Goal: Task Accomplishment & Management: Manage account settings

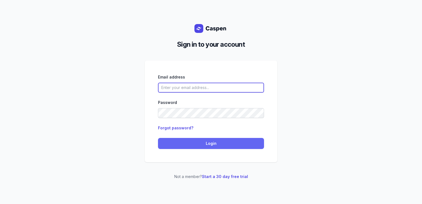
type input "courtney@courtneymaccounselling.com.au"
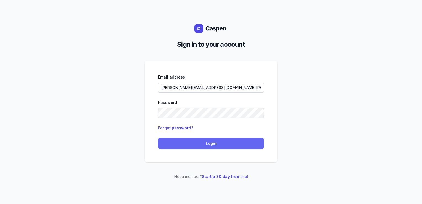
click at [242, 143] on span "Login" at bounding box center [211, 143] width 100 height 7
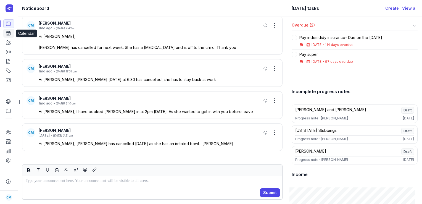
click at [7, 32] on icon at bounding box center [9, 33] width 6 height 6
select select "week"
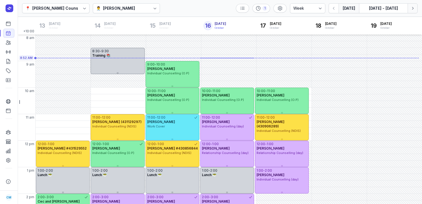
click at [411, 9] on icon "button" at bounding box center [413, 9] width 6 height 6
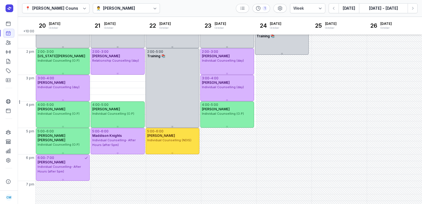
scroll to position [149, 0]
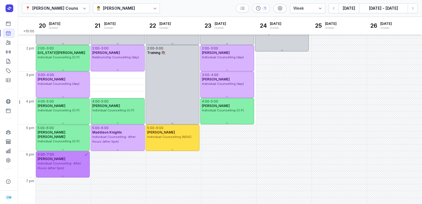
click at [62, 161] on span "Individual Counselling- After Hours (after 5pm)" at bounding box center [59, 165] width 43 height 9
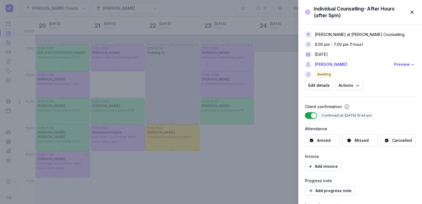
click at [385, 142] on icon at bounding box center [387, 141] width 4 height 4
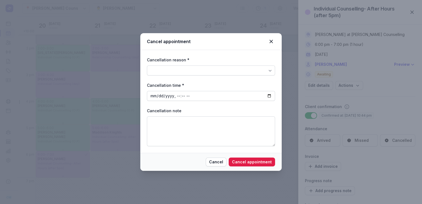
click at [275, 70] on div "Cancellation reason * Cancellation time * Cancellation note" at bounding box center [211, 101] width 142 height 103
click at [267, 70] on div at bounding box center [270, 71] width 10 height 10
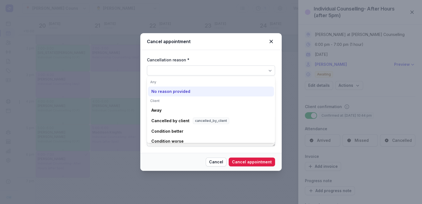
click at [203, 93] on div "No reason provided" at bounding box center [211, 92] width 126 height 10
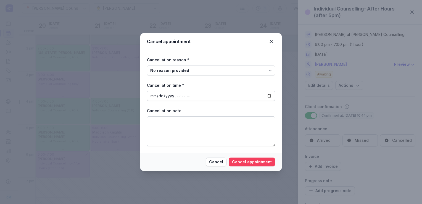
click at [237, 164] on span "Cancel appointment" at bounding box center [252, 162] width 40 height 7
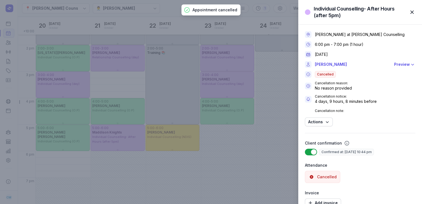
click at [172, 19] on div "Individual Counselling- After Hours (after 5pm) Close panel Courtney McAliece a…" at bounding box center [211, 102] width 422 height 204
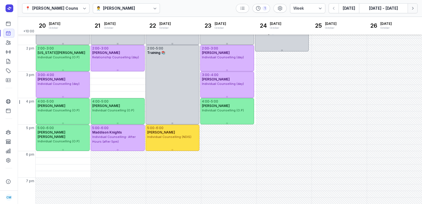
click at [414, 10] on icon "button" at bounding box center [413, 9] width 6 height 6
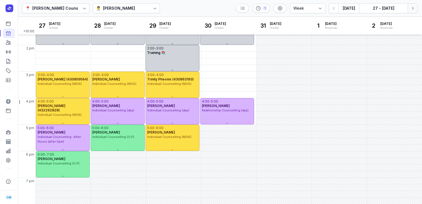
click at [414, 10] on icon "button" at bounding box center [413, 9] width 6 height 6
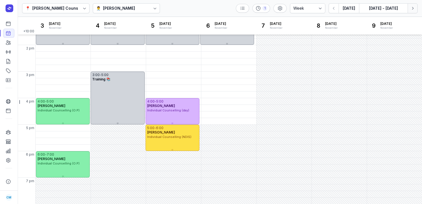
click at [414, 10] on icon "button" at bounding box center [413, 9] width 6 height 6
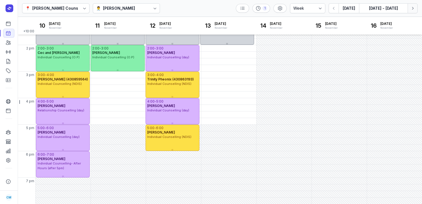
click at [414, 10] on icon "button" at bounding box center [413, 9] width 6 height 6
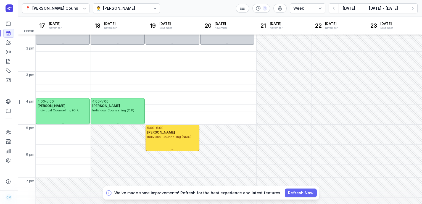
click at [288, 192] on span "Refresh Now" at bounding box center [300, 193] width 25 height 7
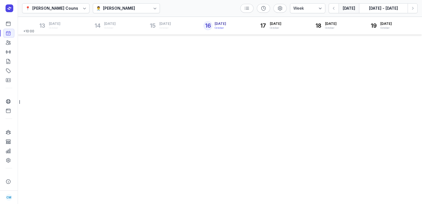
select select "week"
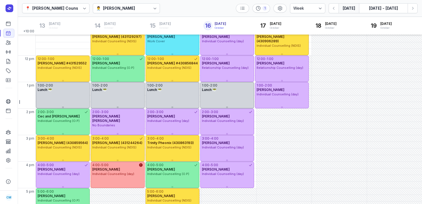
scroll to position [85, 0]
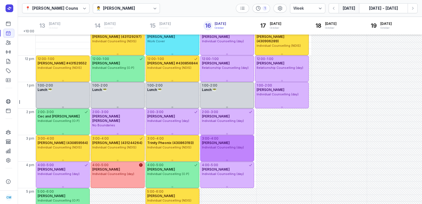
click at [223, 147] on span "Individual Counselling (day)" at bounding box center [223, 147] width 42 height 4
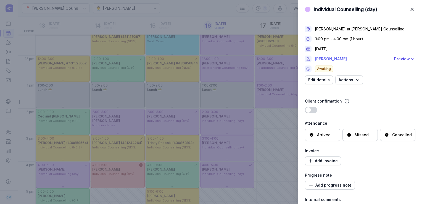
click at [338, 57] on link "[PERSON_NAME]" at bounding box center [353, 59] width 76 height 7
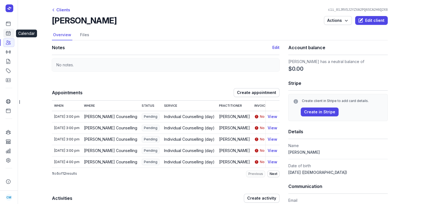
click at [11, 35] on icon at bounding box center [9, 33] width 6 height 6
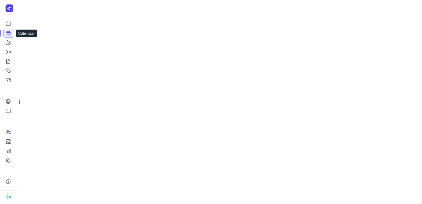
select select "week"
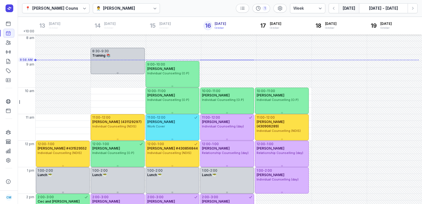
click at [105, 7] on div "[PERSON_NAME]" at bounding box center [119, 8] width 32 height 7
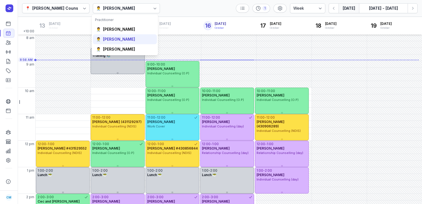
click at [108, 36] on div "[PERSON_NAME]" at bounding box center [119, 39] width 32 height 6
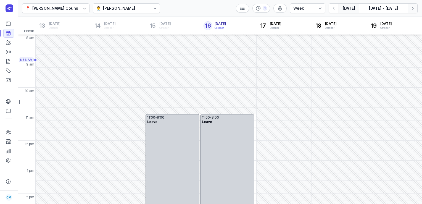
click at [411, 7] on icon "button" at bounding box center [413, 9] width 6 height 6
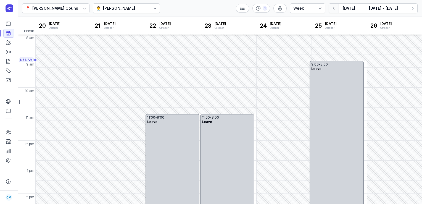
click at [337, 6] on icon "button" at bounding box center [334, 9] width 6 height 6
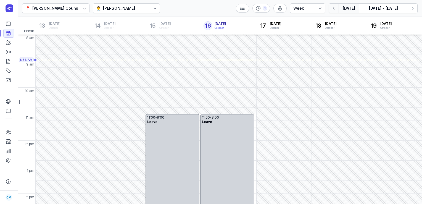
click at [337, 6] on icon "button" at bounding box center [334, 9] width 6 height 6
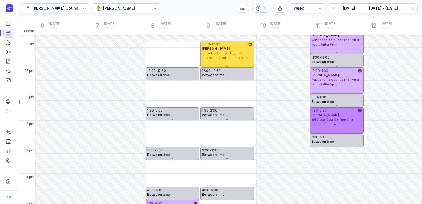
scroll to position [77, 0]
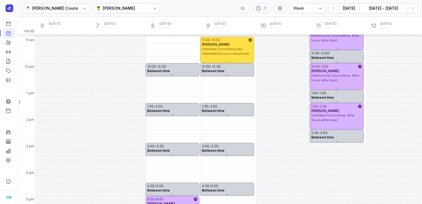
click at [130, 6] on div "👨‍⚕️ [PERSON_NAME]" at bounding box center [126, 8] width 67 height 10
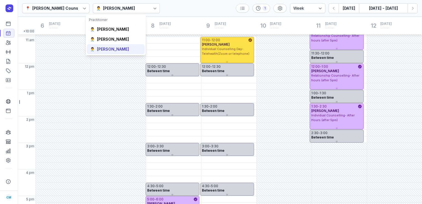
click at [120, 46] on div "👨‍⚕️ [PERSON_NAME]" at bounding box center [116, 49] width 58 height 10
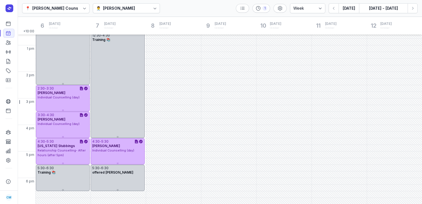
scroll to position [139, 0]
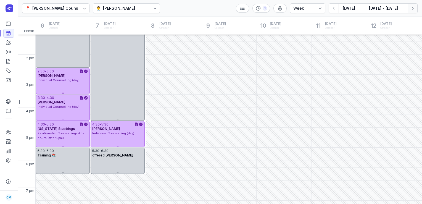
click at [415, 9] on icon "button" at bounding box center [413, 9] width 6 height 6
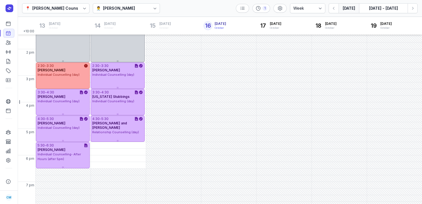
scroll to position [149, 0]
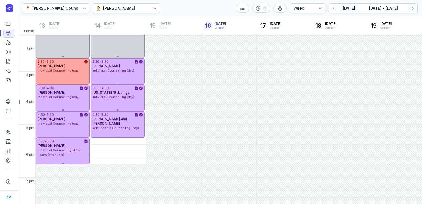
click at [413, 9] on icon "button" at bounding box center [413, 9] width 6 height 6
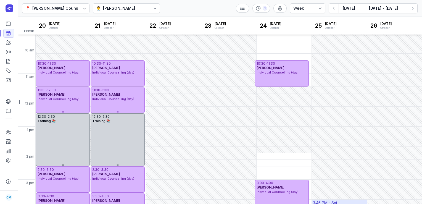
scroll to position [40, 0]
click at [357, 95] on div "11:45 AM - Sat" at bounding box center [339, 97] width 55 height 6
click at [208, 16] on div "📍 [PERSON_NAME] Counselling 👨‍⚕️ [PERSON_NAME] 1 Day 3 days Work week Week [DAT…" at bounding box center [220, 8] width 405 height 17
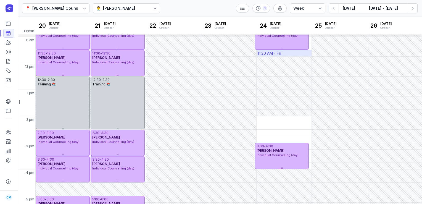
scroll to position [90, 0]
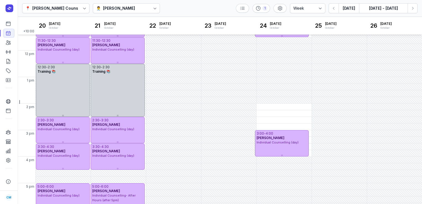
click at [133, 7] on div "👨‍⚕️ [PERSON_NAME]" at bounding box center [116, 8] width 41 height 7
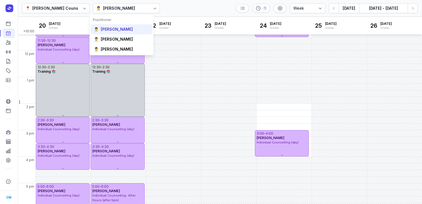
click at [124, 32] on div "[PERSON_NAME]" at bounding box center [117, 30] width 32 height 6
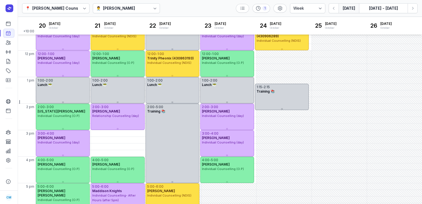
click at [346, 7] on button "[DATE]" at bounding box center [349, 8] width 20 height 10
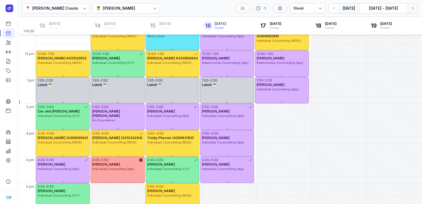
click at [416, 9] on button "Next week" at bounding box center [413, 8] width 10 height 10
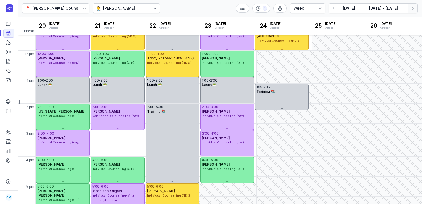
click at [416, 9] on button "Next week" at bounding box center [413, 8] width 10 height 10
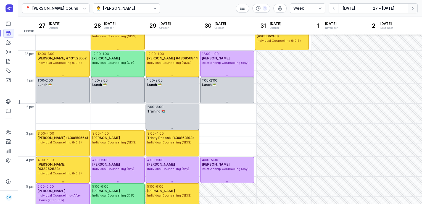
click at [416, 9] on button "Next week" at bounding box center [413, 8] width 10 height 10
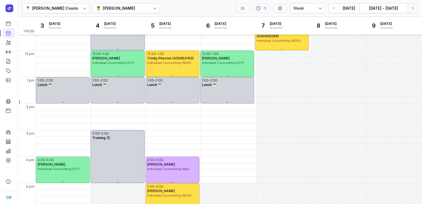
click at [416, 9] on button "Next week" at bounding box center [413, 8] width 10 height 10
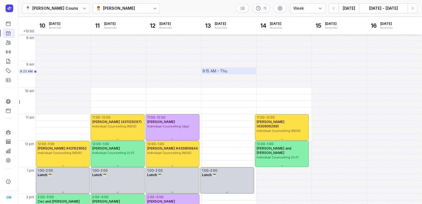
click at [237, 70] on div "9:15 AM - Thu" at bounding box center [229, 71] width 55 height 6
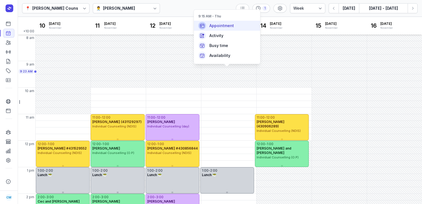
click at [228, 27] on span "Appointment" at bounding box center [222, 26] width 25 height 6
select select
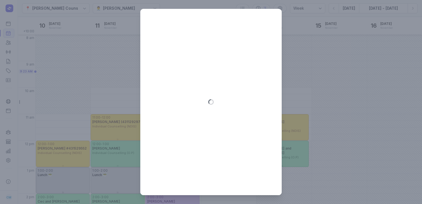
type input "[DATE]"
select select "9:15"
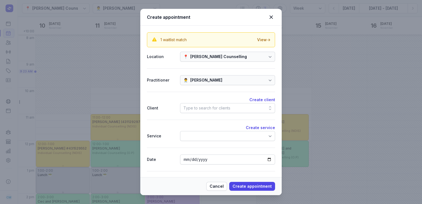
click at [216, 111] on div "Type to search for clients" at bounding box center [227, 108] width 95 height 10
click at [271, 17] on icon at bounding box center [271, 16] width 3 height 3
select select
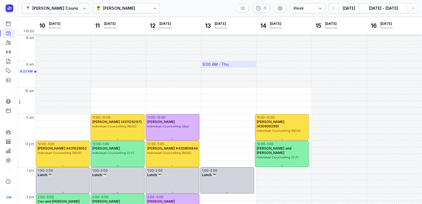
click at [241, 64] on div "9:00 AM - Thu" at bounding box center [229, 64] width 55 height 6
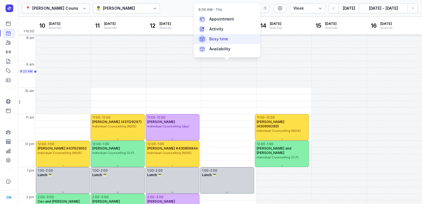
click at [224, 36] on div "Busy time" at bounding box center [227, 39] width 66 height 10
select select
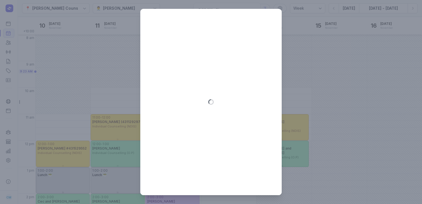
type input "[DATE]"
select select "9:00"
select select "10:00"
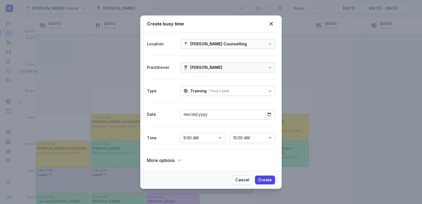
click at [177, 160] on icon at bounding box center [180, 161] width 6 height 6
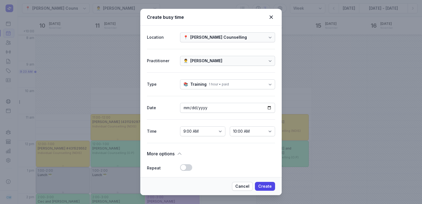
scroll to position [114, 0]
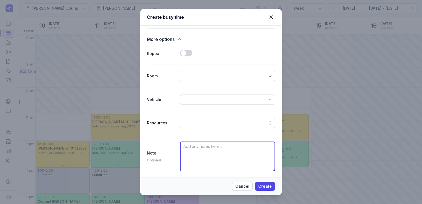
click at [200, 156] on textarea at bounding box center [227, 157] width 95 height 30
type textarea "meeting ange"
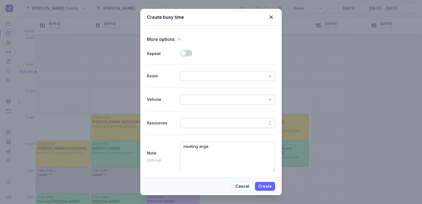
click at [267, 187] on span "Create" at bounding box center [265, 186] width 14 height 7
select select
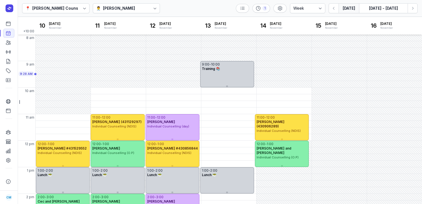
click at [349, 9] on button "[DATE]" at bounding box center [349, 8] width 20 height 10
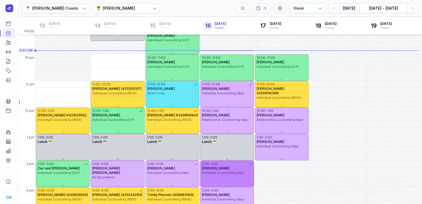
scroll to position [28, 0]
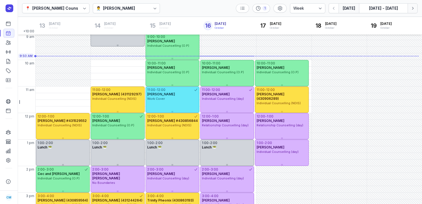
click at [412, 6] on icon "button" at bounding box center [413, 9] width 6 height 6
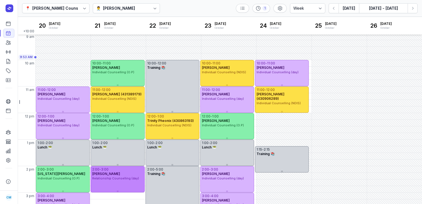
click at [97, 185] on div "2:00 - 3:00 [PERSON_NAME] Relationship Counselling (day)" at bounding box center [118, 179] width 54 height 26
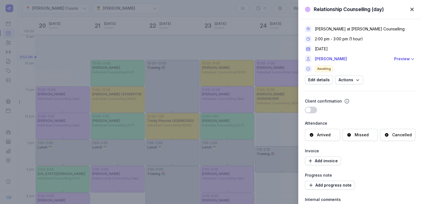
click at [21, 37] on div "Relationship Counselling (day) Close panel [PERSON_NAME] at [PERSON_NAME] Couns…" at bounding box center [211, 102] width 422 height 204
